Goal: Task Accomplishment & Management: Complete application form

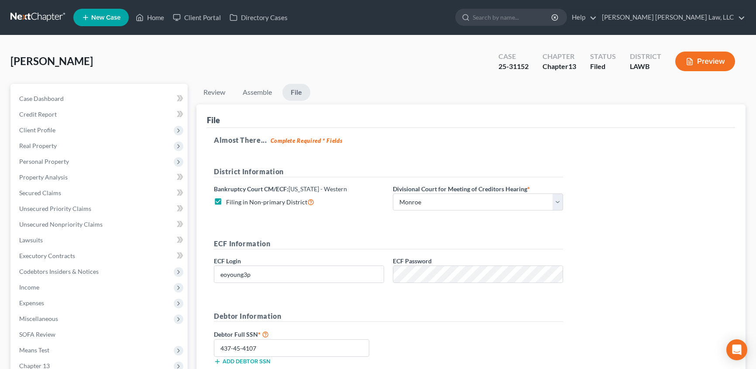
select select "3"
click at [158, 13] on link "Home" at bounding box center [149, 18] width 37 height 16
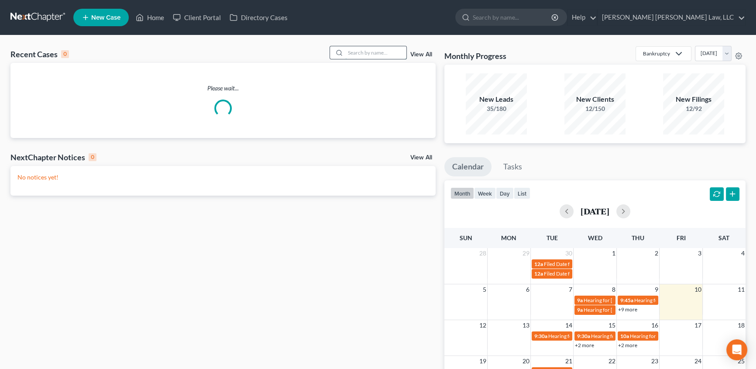
click at [376, 53] on input "search" at bounding box center [375, 52] width 61 height 13
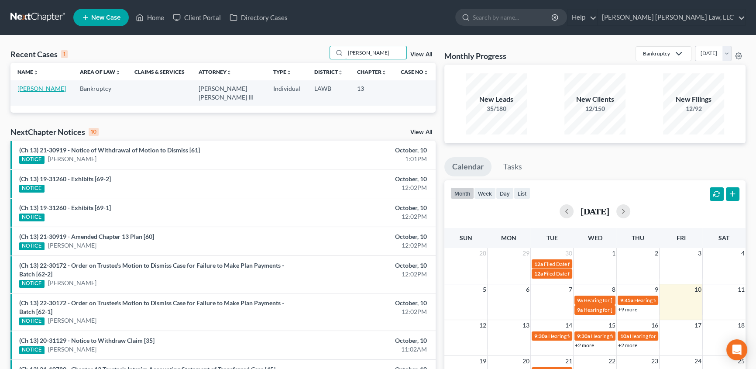
type input "[PERSON_NAME]"
click at [38, 91] on link "[PERSON_NAME]" at bounding box center [41, 88] width 48 height 7
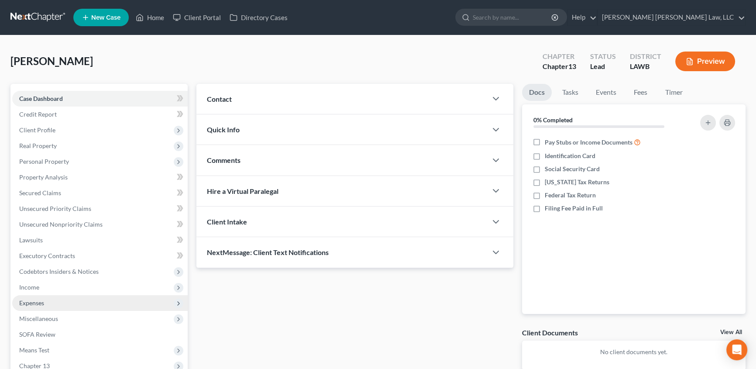
click at [32, 301] on span "Expenses" at bounding box center [31, 302] width 25 height 7
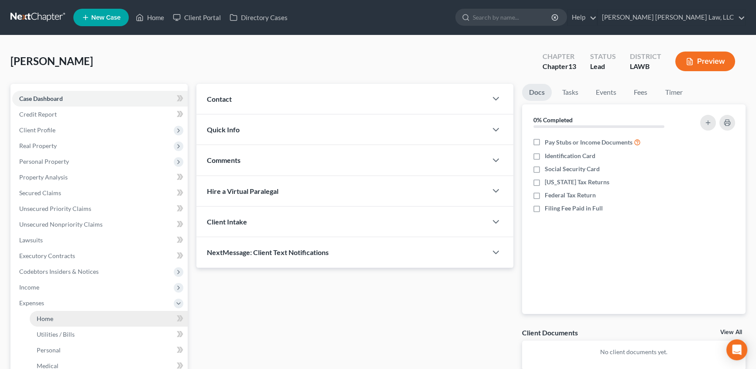
click at [54, 319] on link "Home" at bounding box center [109, 319] width 158 height 16
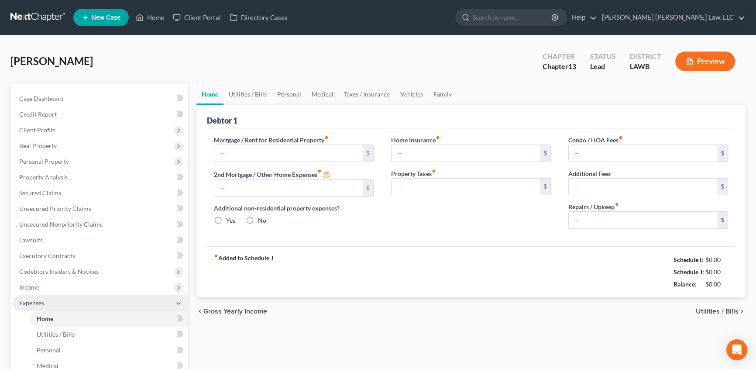
type input "600.00"
type input "0.00"
radio input "true"
type input "0.00"
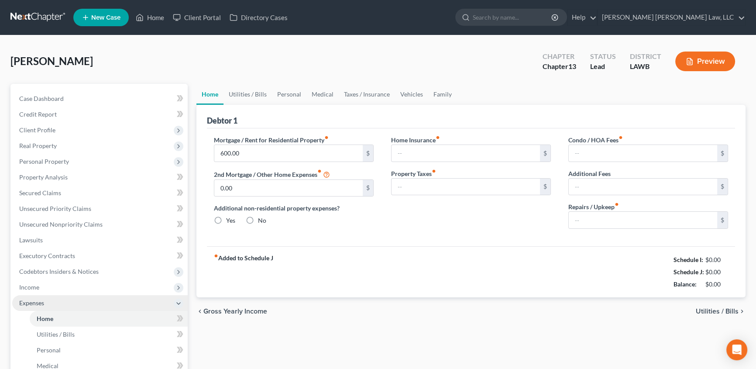
type input "0.00"
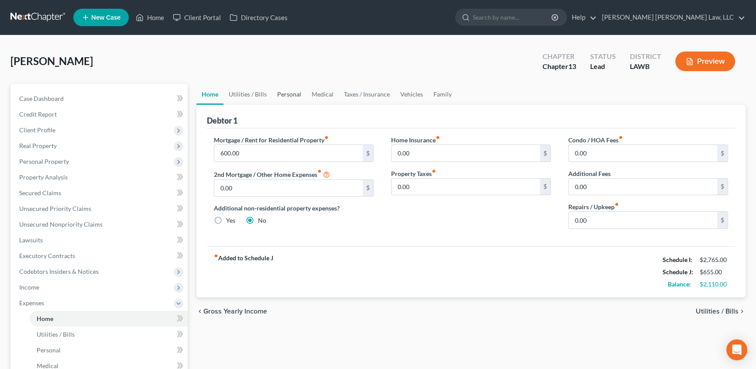
click at [293, 91] on link "Personal" at bounding box center [289, 94] width 34 height 21
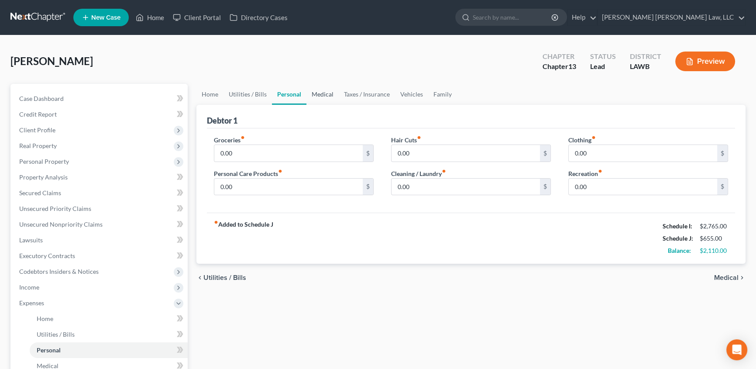
click at [329, 95] on link "Medical" at bounding box center [323, 94] width 32 height 21
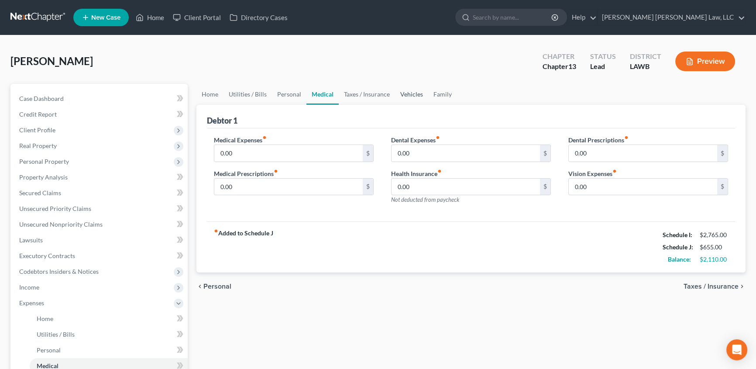
click at [398, 92] on link "Vehicles" at bounding box center [411, 94] width 33 height 21
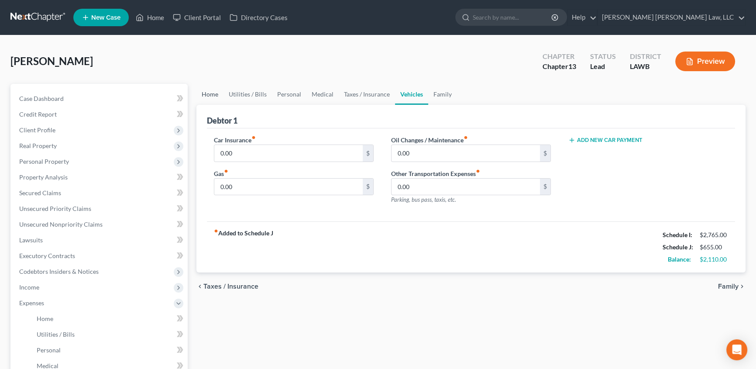
click at [211, 96] on link "Home" at bounding box center [209, 94] width 27 height 21
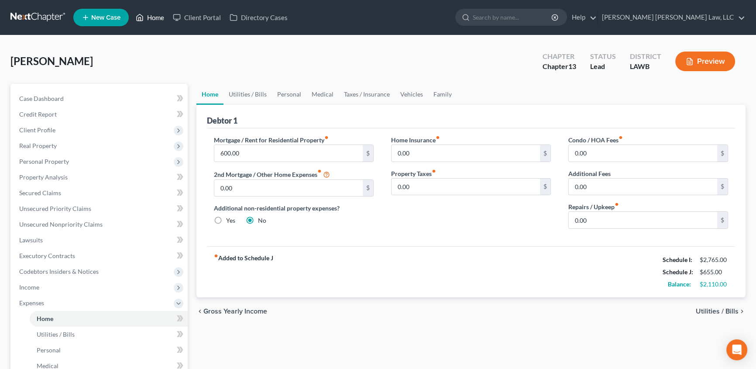
click at [157, 17] on link "Home" at bounding box center [149, 18] width 37 height 16
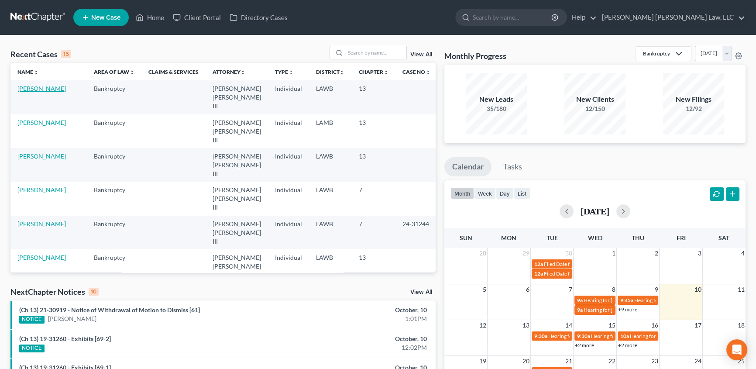
click at [37, 90] on link "[PERSON_NAME]" at bounding box center [41, 88] width 48 height 7
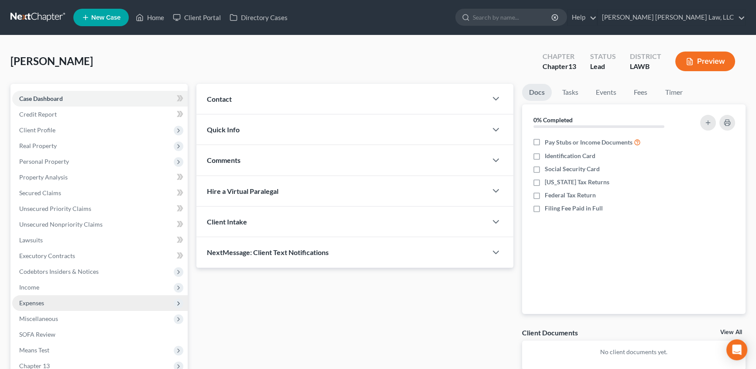
click at [40, 305] on span "Expenses" at bounding box center [31, 302] width 25 height 7
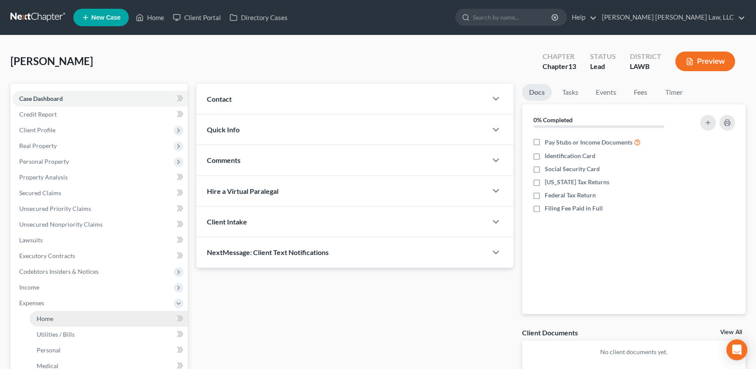
click at [48, 319] on span "Home" at bounding box center [45, 318] width 17 height 7
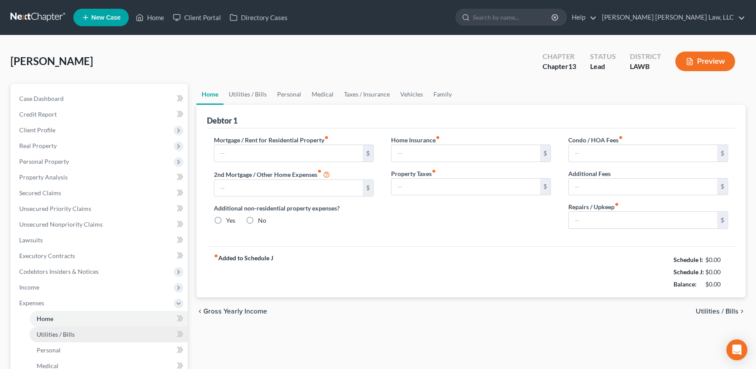
type input "600.00"
type input "0.00"
radio input "true"
type input "0.00"
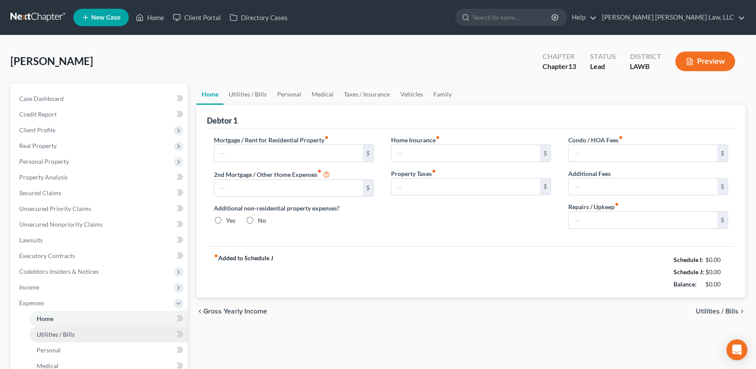
type input "0.00"
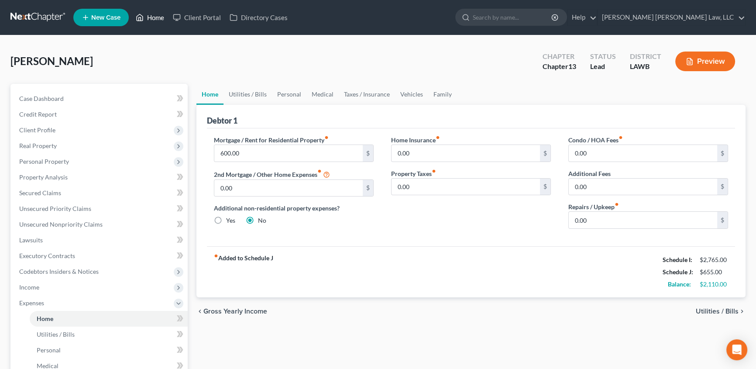
click at [156, 17] on link "Home" at bounding box center [149, 18] width 37 height 16
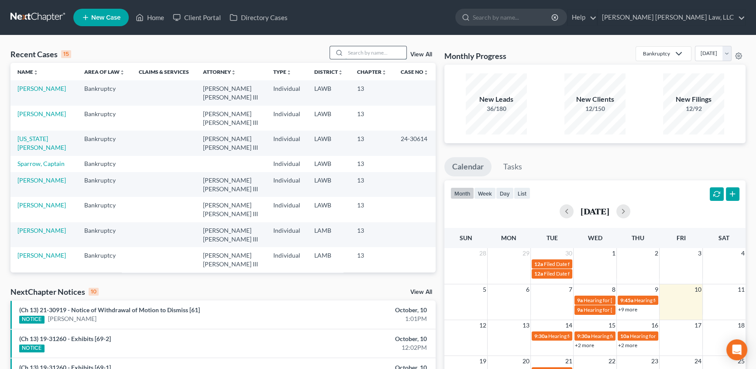
click at [362, 55] on input "search" at bounding box center [375, 52] width 61 height 13
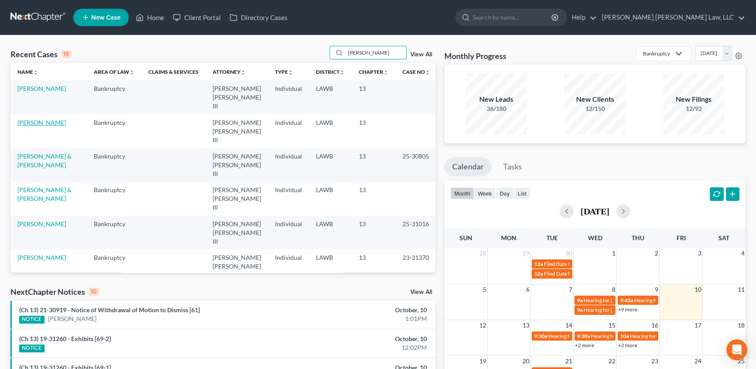
type input "[PERSON_NAME]"
click at [41, 119] on link "[PERSON_NAME]" at bounding box center [41, 122] width 48 height 7
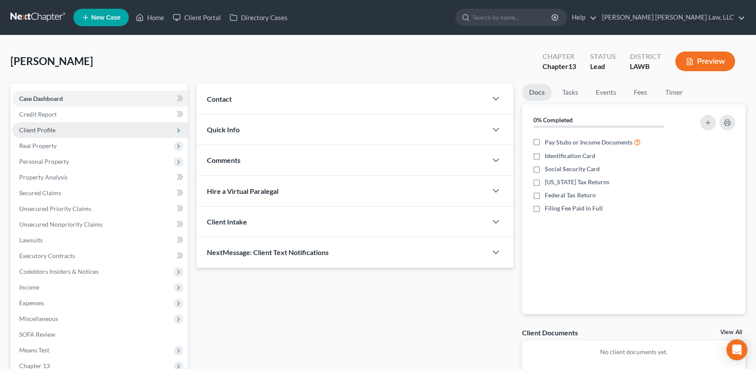
click at [44, 128] on span "Client Profile" at bounding box center [37, 129] width 36 height 7
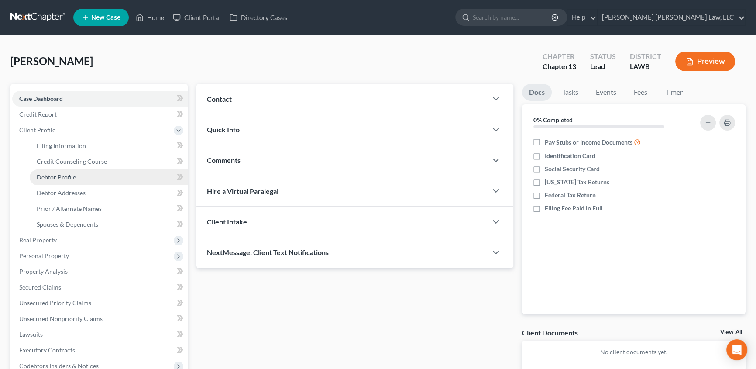
click at [63, 180] on link "Debtor Profile" at bounding box center [109, 177] width 158 height 16
select select "1"
select select "4"
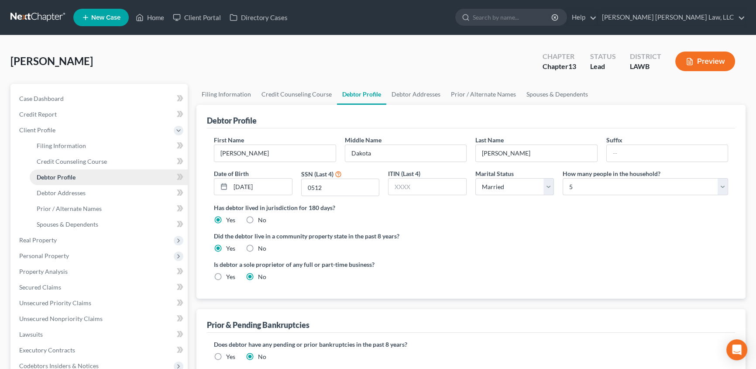
radio input "true"
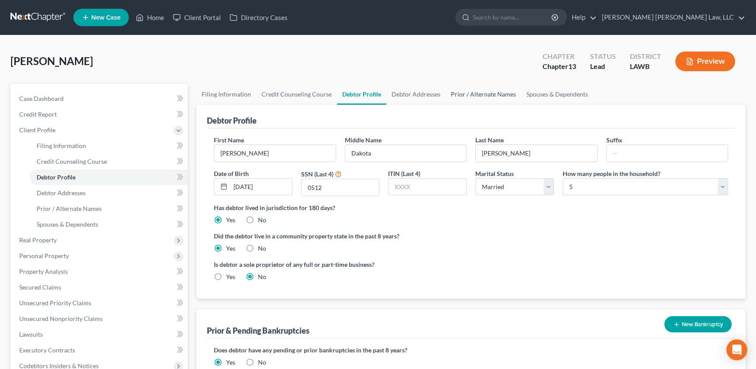
click at [480, 92] on link "Prior / Alternate Names" at bounding box center [484, 94] width 76 height 21
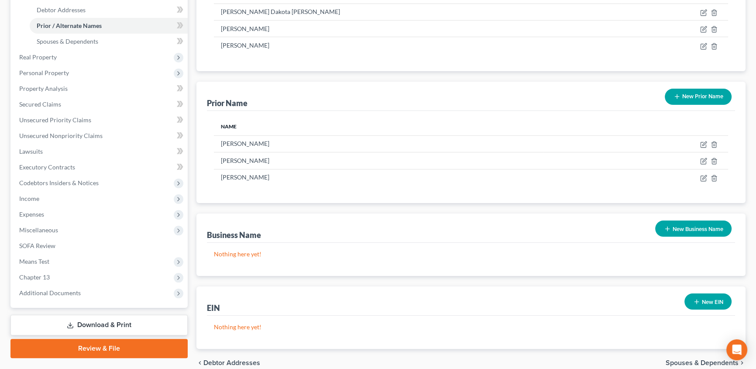
scroll to position [196, 0]
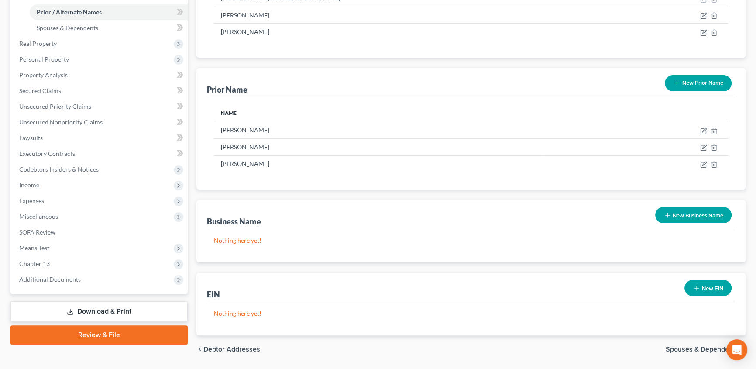
click at [91, 332] on link "Review & File" at bounding box center [98, 334] width 177 height 19
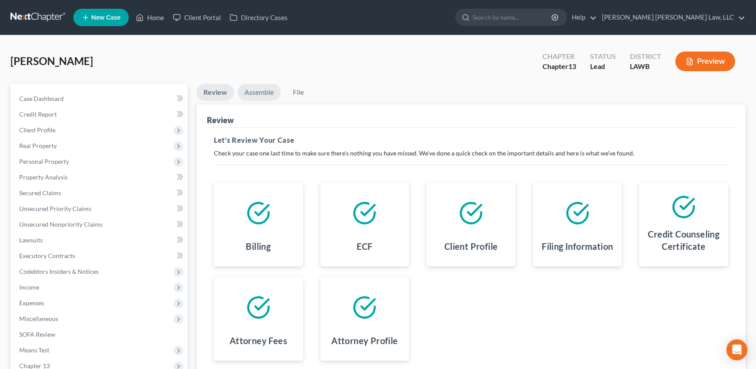
click at [253, 92] on link "Assemble" at bounding box center [259, 92] width 43 height 17
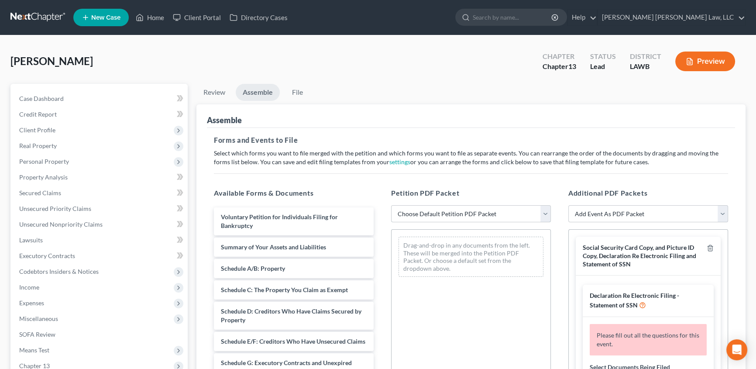
click at [446, 211] on select "Choose Default Petition PDF Packet Complete Bankruptcy Petition (all forms and …" at bounding box center [471, 213] width 160 height 17
select select "1"
click at [391, 205] on select "Choose Default Petition PDF Packet Complete Bankruptcy Petition (all forms and …" at bounding box center [471, 213] width 160 height 17
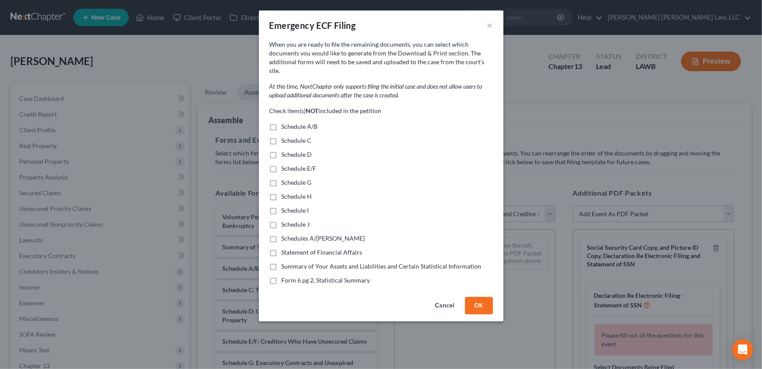
click at [448, 297] on button "Cancel" at bounding box center [444, 305] width 33 height 17
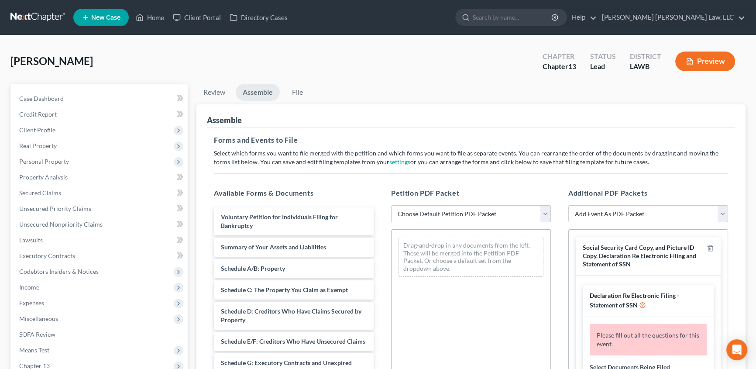
click at [461, 215] on select "Choose Default Petition PDF Packet Complete Bankruptcy Petition (all forms and …" at bounding box center [471, 213] width 160 height 17
select select "0"
click at [391, 205] on select "Choose Default Petition PDF Packet Complete Bankruptcy Petition (all forms and …" at bounding box center [471, 213] width 160 height 17
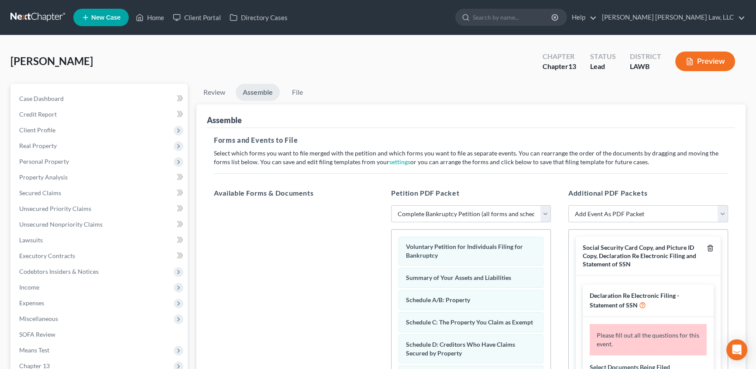
click at [708, 246] on icon "button" at bounding box center [710, 248] width 4 height 6
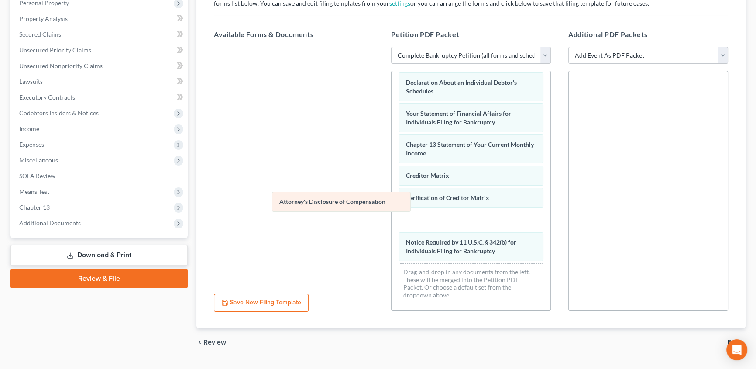
scroll to position [248, 0]
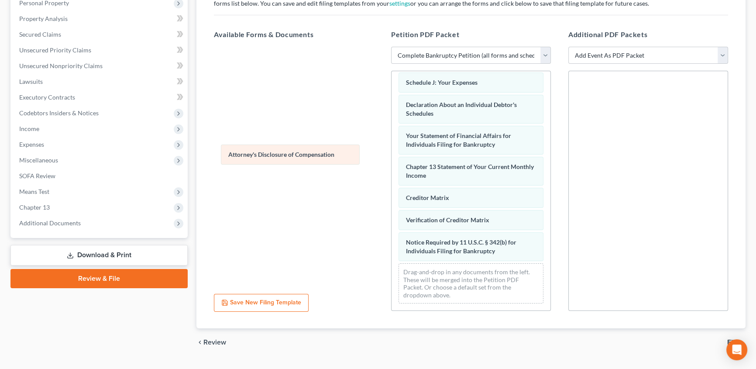
drag, startPoint x: 462, startPoint y: 251, endPoint x: 284, endPoint y: 156, distance: 201.8
click at [392, 155] on div "Attorney's Disclosure of Compensation Voluntary Petition for Individuals Filing…" at bounding box center [471, 70] width 159 height 480
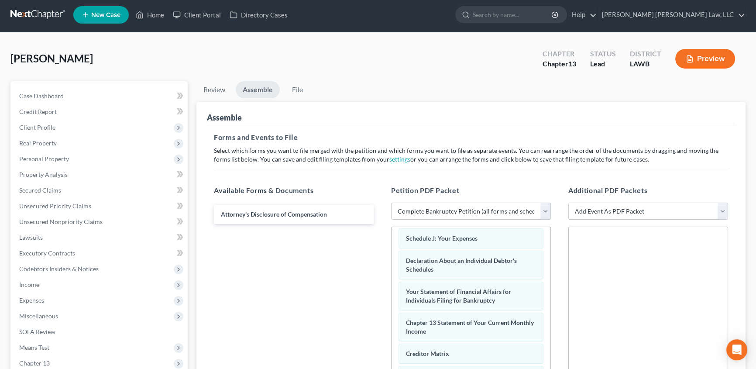
scroll to position [0, 0]
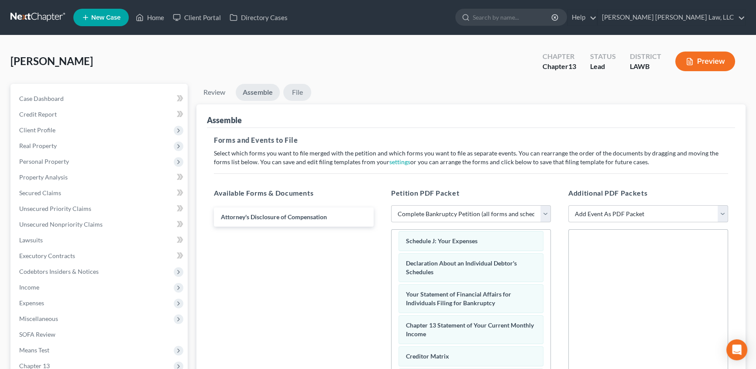
click at [301, 90] on link "File" at bounding box center [297, 92] width 28 height 17
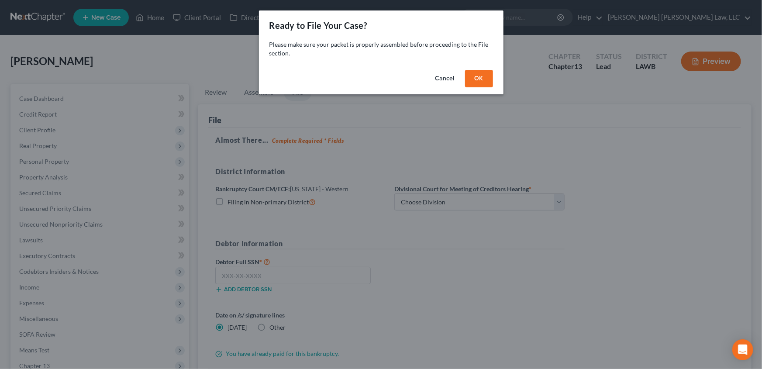
drag, startPoint x: 473, startPoint y: 74, endPoint x: 406, endPoint y: 157, distance: 106.8
click at [474, 74] on button "OK" at bounding box center [479, 78] width 28 height 17
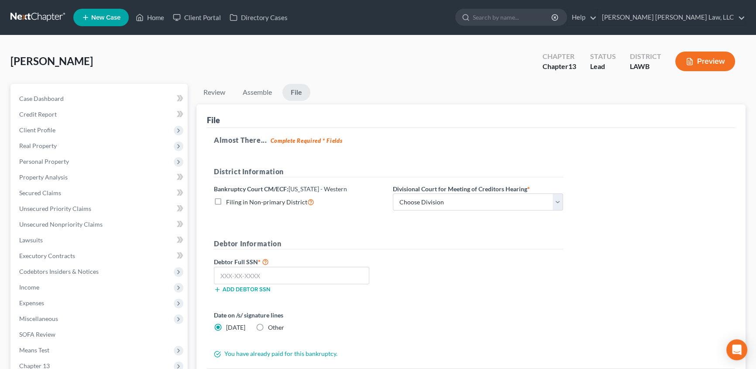
click at [226, 200] on label "Filing in Non-primary District" at bounding box center [270, 202] width 88 height 10
click at [230, 200] on input "Filing in Non-primary District" at bounding box center [233, 200] width 6 height 6
checkbox input "true"
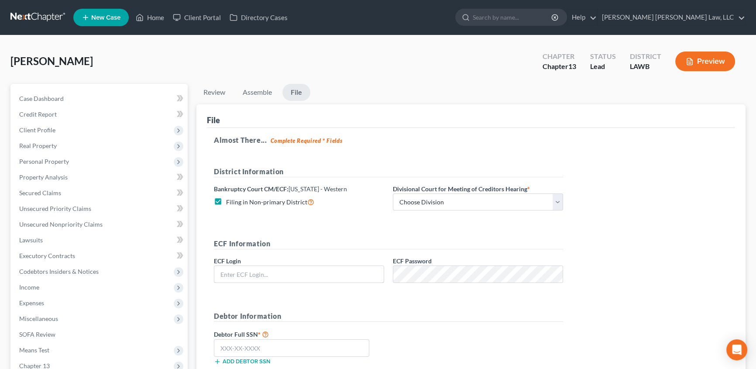
type input "eoyoung3p"
click at [404, 203] on select "Choose Division [GEOGRAPHIC_DATA] [GEOGRAPHIC_DATA]-[GEOGRAPHIC_DATA] Lake [PER…" at bounding box center [478, 201] width 170 height 17
select select "3"
click at [393, 193] on select "Choose Division [GEOGRAPHIC_DATA] [GEOGRAPHIC_DATA]-[GEOGRAPHIC_DATA] Lake [PER…" at bounding box center [478, 201] width 170 height 17
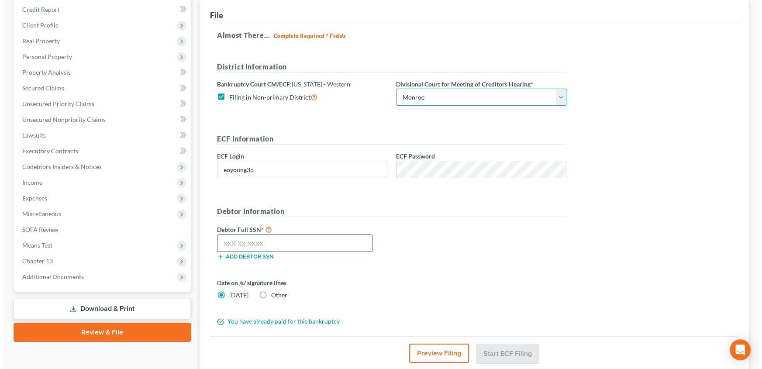
scroll to position [119, 0]
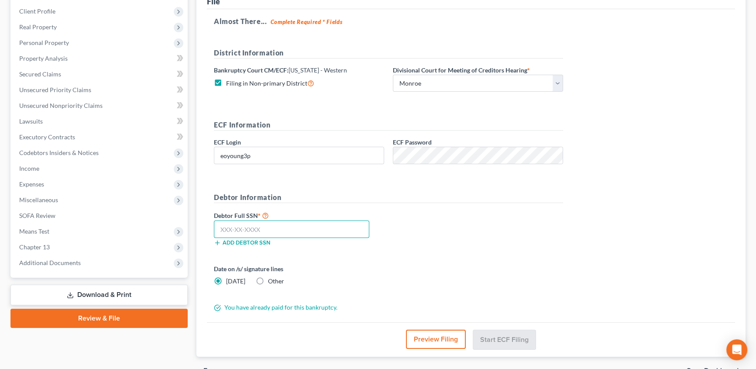
click at [232, 226] on input "text" at bounding box center [291, 228] width 155 height 17
type input "439-83-0512"
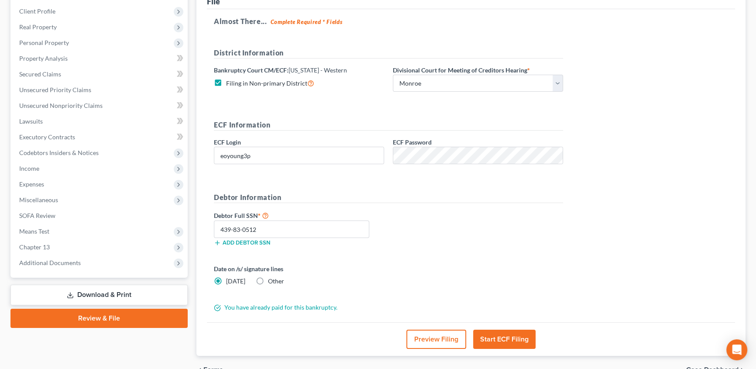
click at [509, 342] on button "Start ECF Filing" at bounding box center [504, 339] width 62 height 19
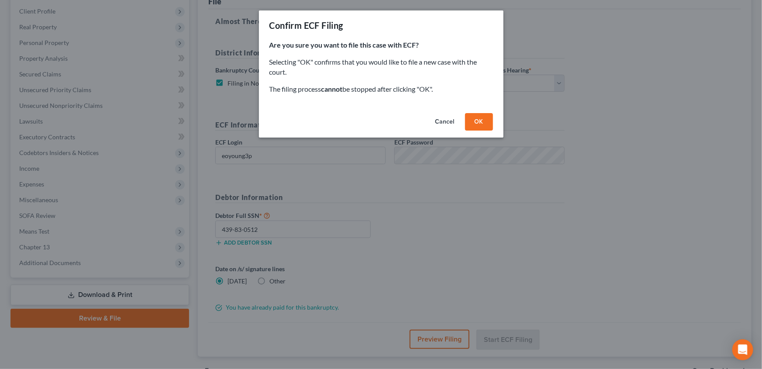
click at [472, 124] on button "OK" at bounding box center [479, 121] width 28 height 17
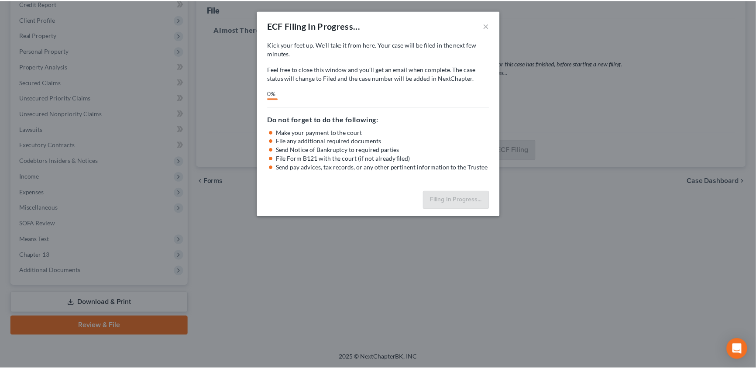
scroll to position [110, 0]
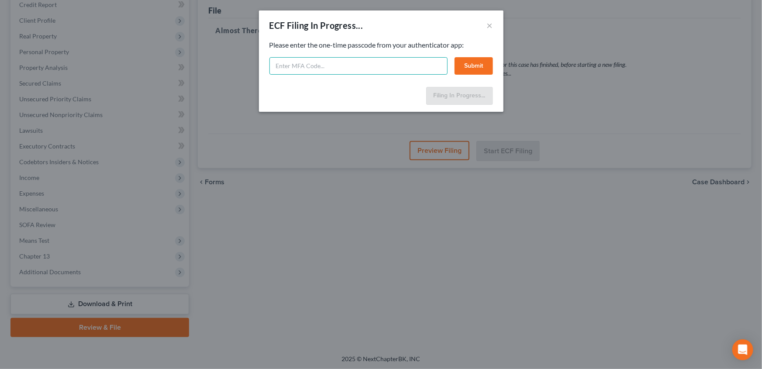
click at [354, 65] on input "text" at bounding box center [358, 65] width 178 height 17
type input "418404"
click at [485, 69] on button "Submit" at bounding box center [474, 65] width 38 height 17
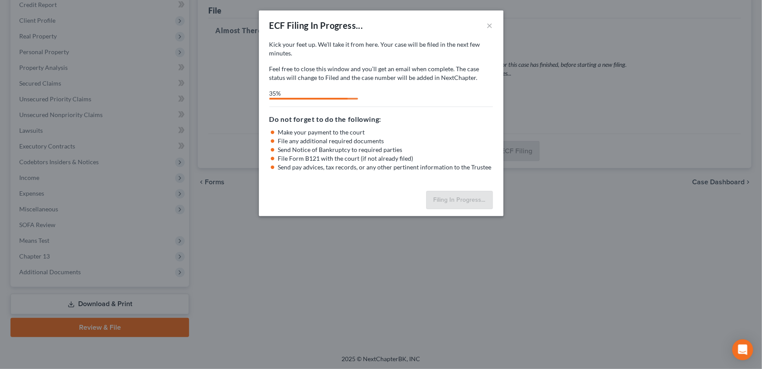
select select "3"
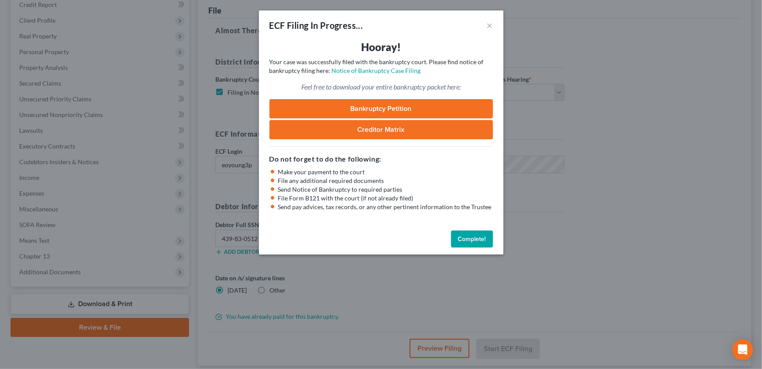
click at [470, 239] on button "Complete!" at bounding box center [472, 239] width 42 height 17
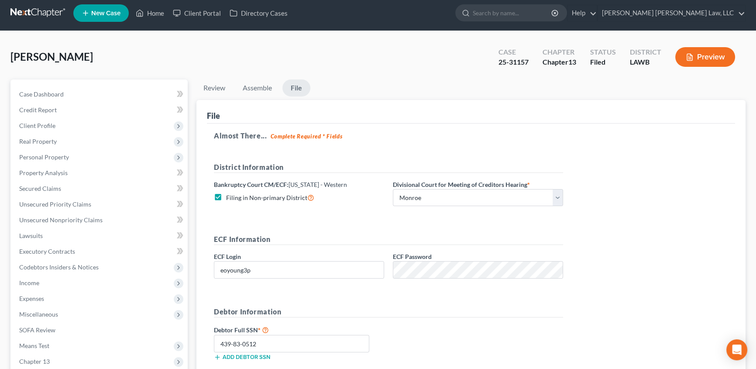
scroll to position [0, 0]
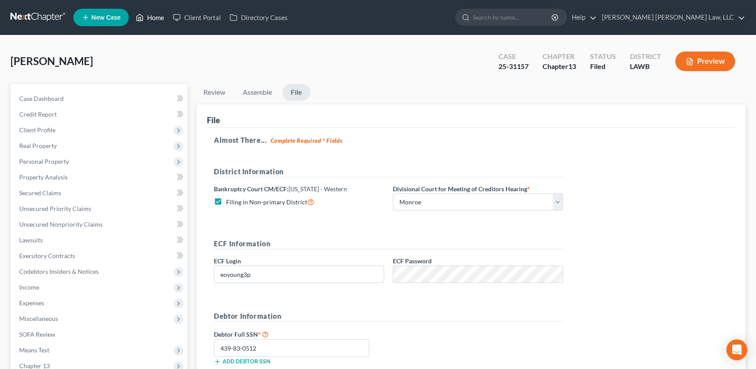
click at [155, 17] on link "Home" at bounding box center [149, 18] width 37 height 16
